Goal: Task Accomplishment & Management: Use online tool/utility

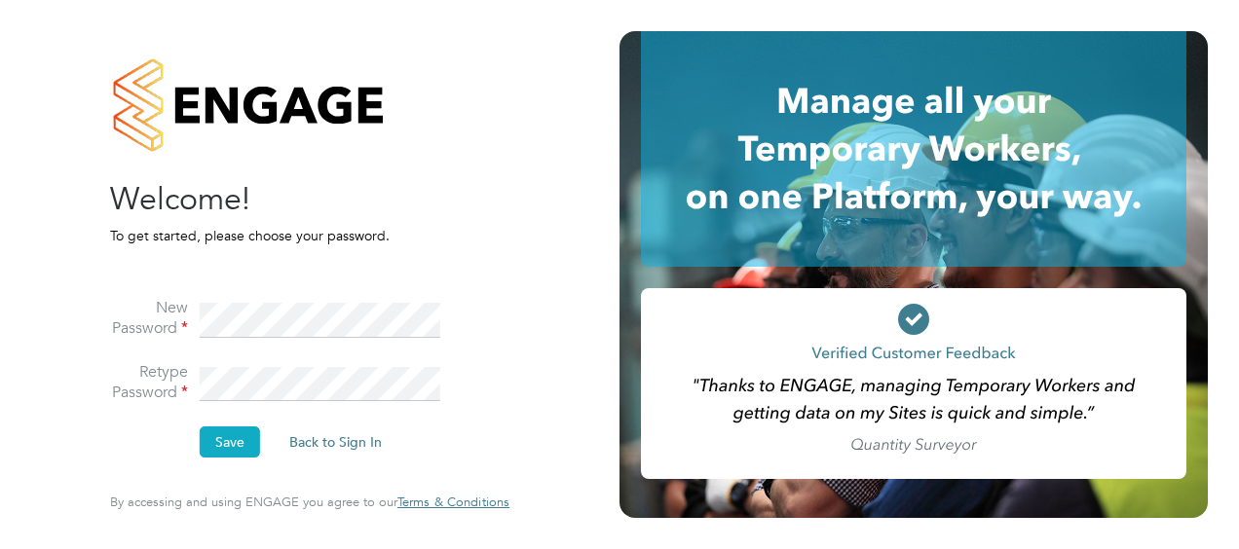
click at [246, 440] on button "Save" at bounding box center [230, 442] width 60 height 31
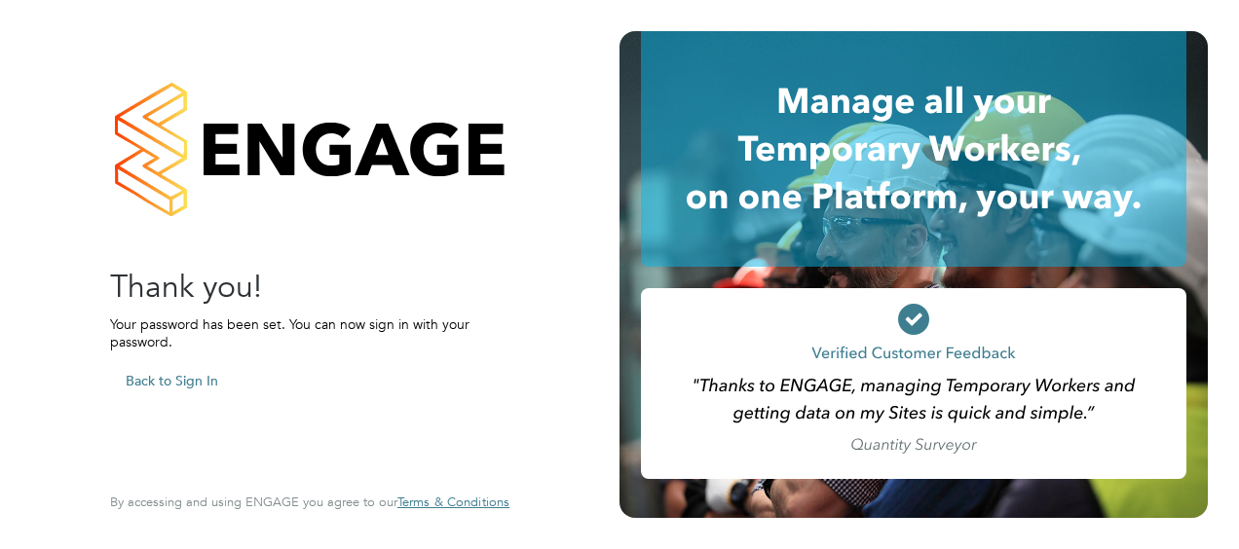
click at [179, 376] on button "Back to Sign In" at bounding box center [172, 380] width 124 height 31
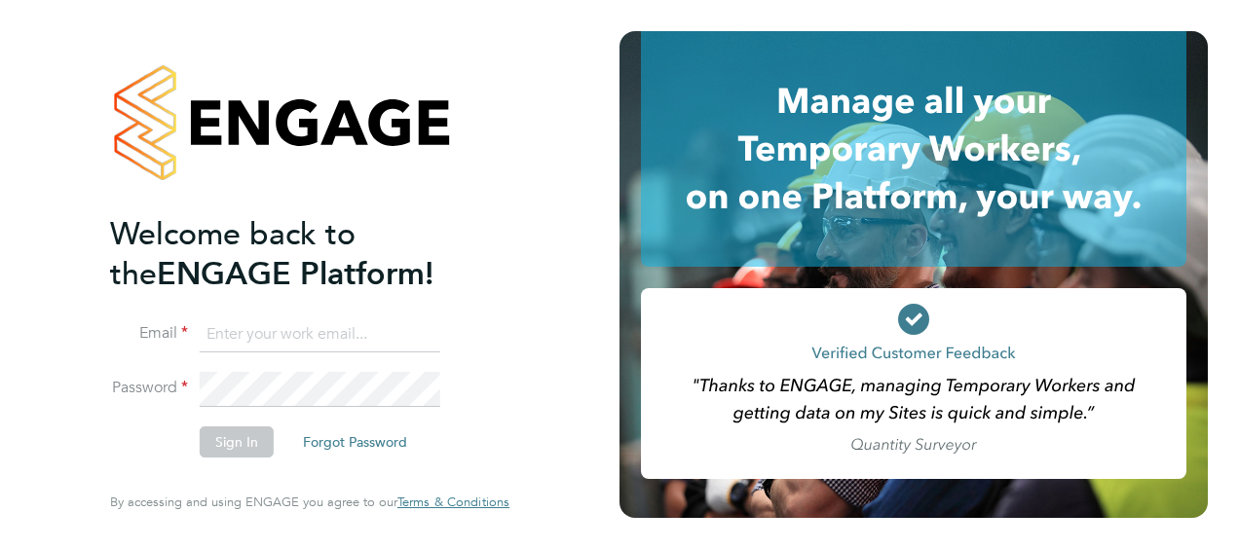
click at [240, 330] on input at bounding box center [320, 335] width 241 height 35
click at [243, 435] on button "Sign In" at bounding box center [237, 442] width 74 height 31
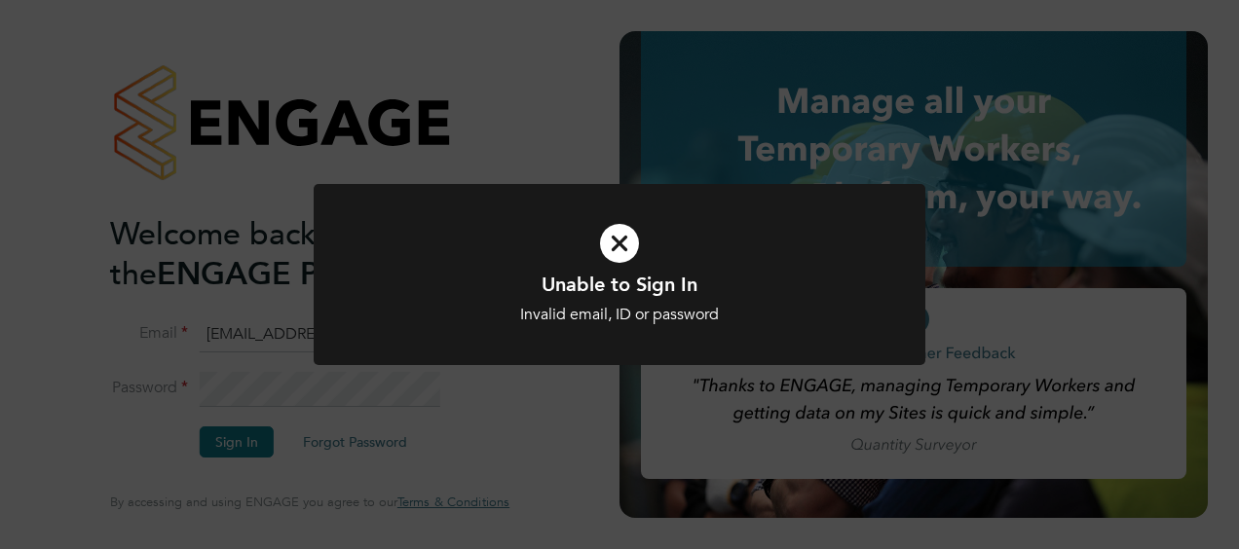
click at [622, 249] on icon at bounding box center [619, 244] width 506 height 76
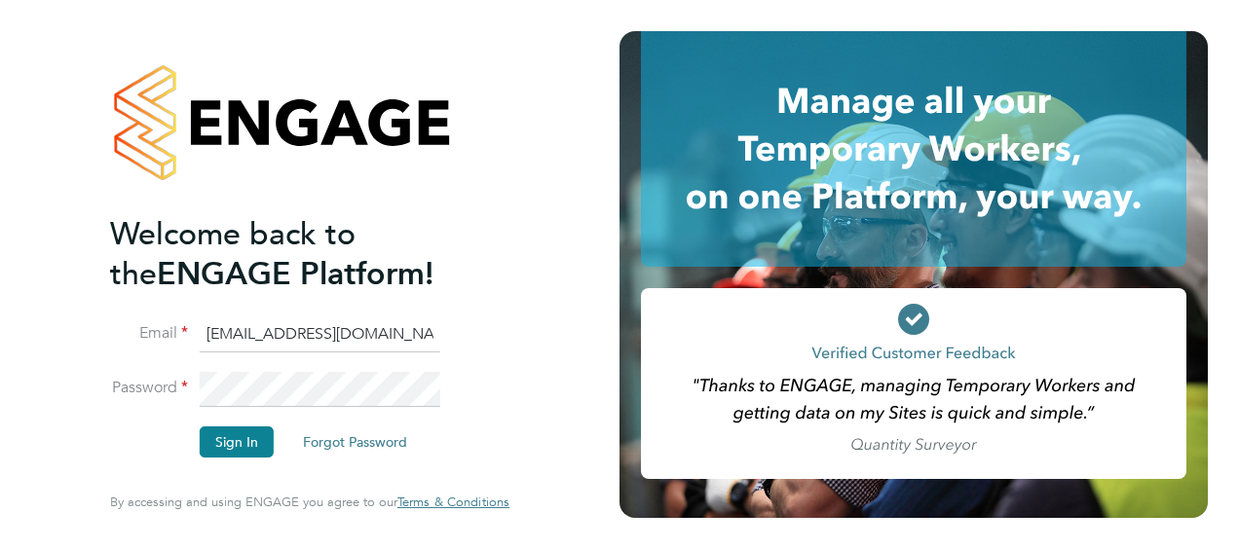
drag, startPoint x: 368, startPoint y: 335, endPoint x: 209, endPoint y: 329, distance: 158.9
click at [209, 329] on input "[EMAIL_ADDRESS][DOMAIN_NAME]" at bounding box center [320, 335] width 241 height 35
type input "c"
type input "[PERSON_NAME][EMAIL_ADDRESS][DOMAIN_NAME]"
click at [250, 442] on button "Sign In" at bounding box center [237, 442] width 74 height 31
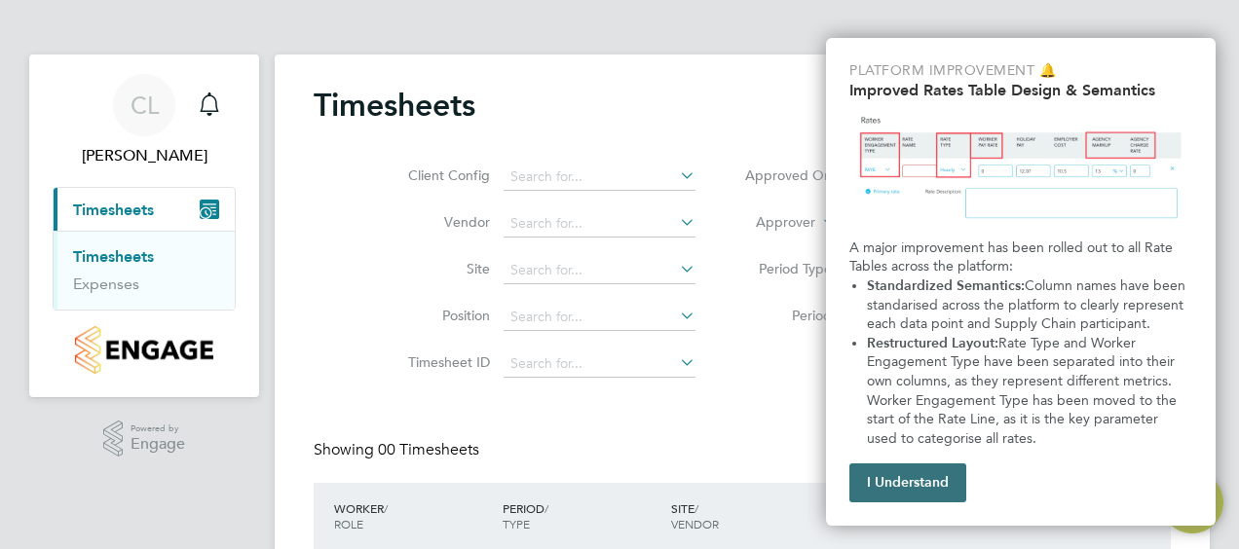
click at [916, 481] on button "I Understand" at bounding box center [907, 483] width 117 height 39
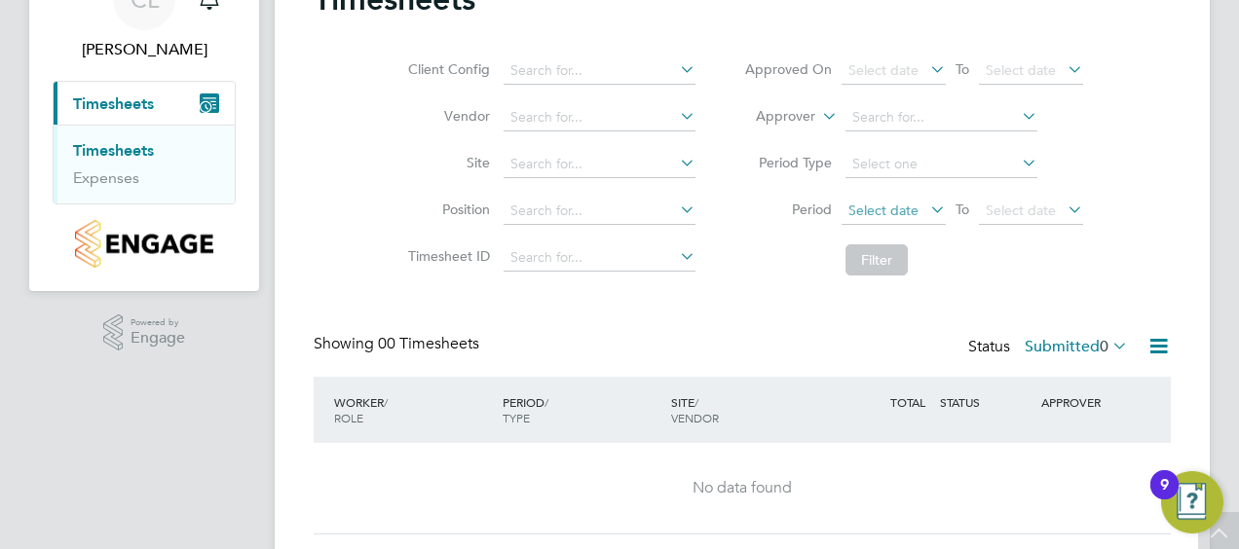
scroll to position [62, 0]
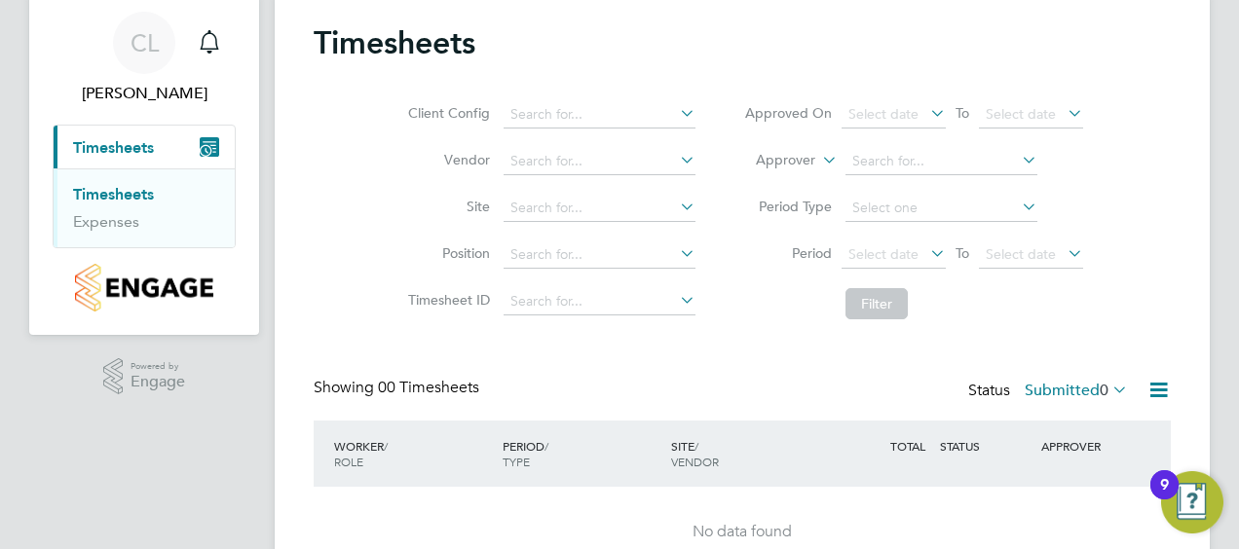
click at [136, 196] on link "Timesheets" at bounding box center [113, 194] width 81 height 19
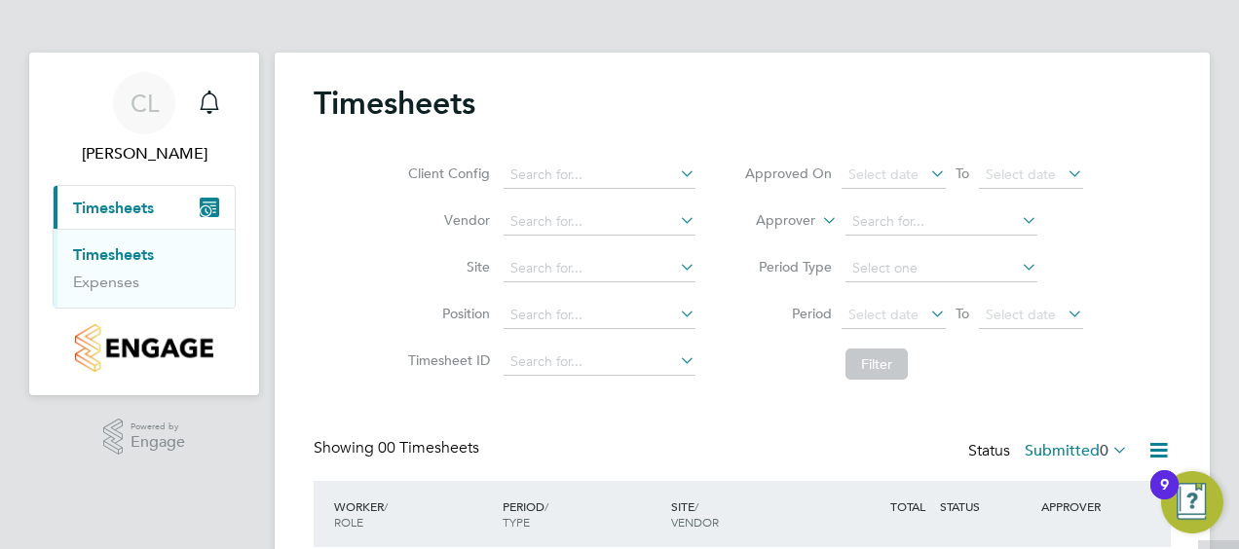
scroll to position [0, 0]
click at [676, 178] on icon at bounding box center [676, 175] width 0 height 27
click at [676, 173] on icon at bounding box center [676, 175] width 0 height 27
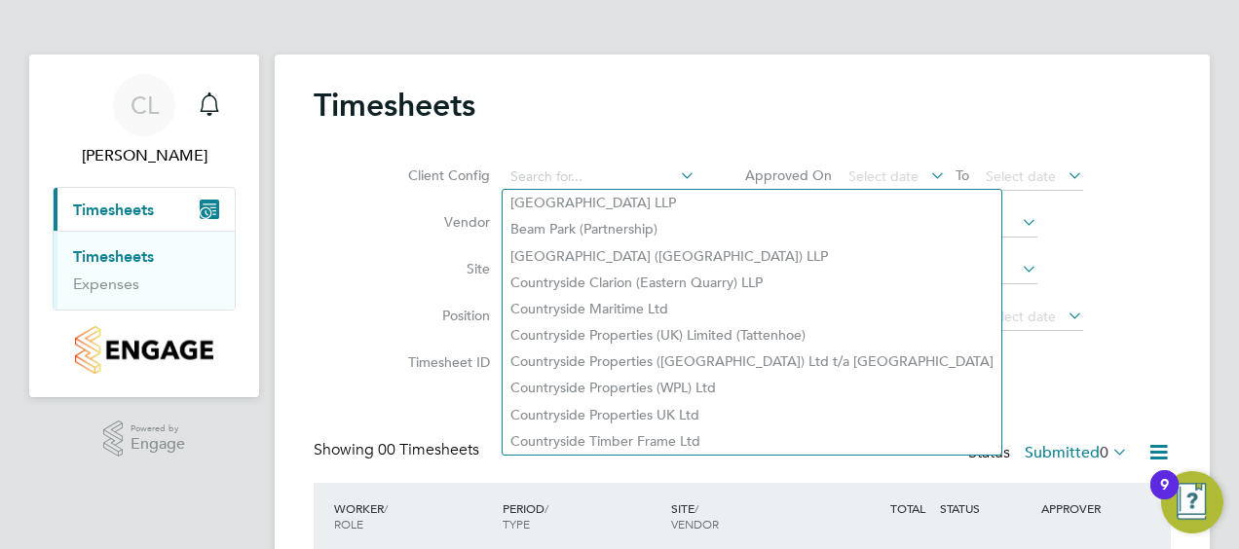
click at [732, 150] on div "Client Config Vendor Site Position Timesheet ID Approved On Select date To Sele…" at bounding box center [742, 267] width 857 height 247
